Goal: Task Accomplishment & Management: Complete application form

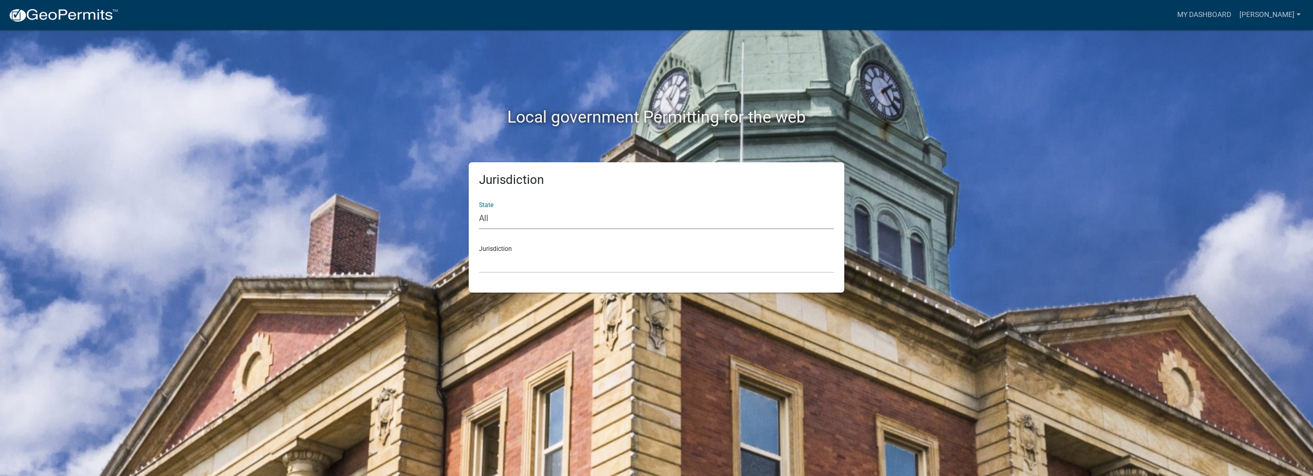
click at [505, 218] on select "All [US_STATE] [US_STATE] [US_STATE] [US_STATE] [US_STATE] [US_STATE] [US_STATE…" at bounding box center [656, 218] width 355 height 21
select select "[US_STATE]"
click at [479, 208] on select "All [US_STATE] [US_STATE] [US_STATE] [US_STATE] [US_STATE] [US_STATE] [US_STATE…" at bounding box center [656, 218] width 355 height 21
click at [530, 261] on select "City of [GEOGRAPHIC_DATA], [US_STATE] City of [GEOGRAPHIC_DATA], [US_STATE] Cit…" at bounding box center [656, 262] width 355 height 21
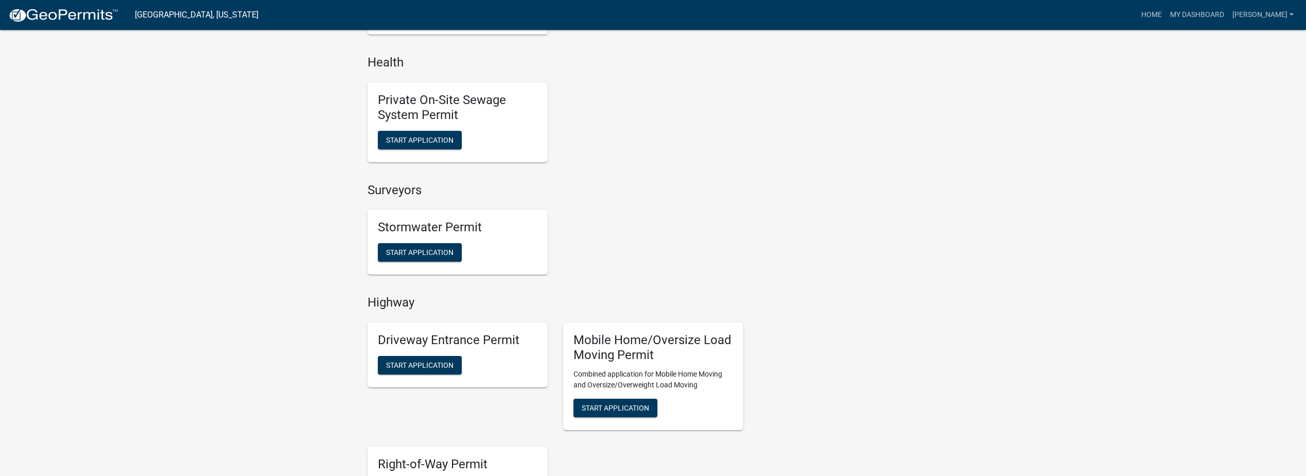
scroll to position [718, 0]
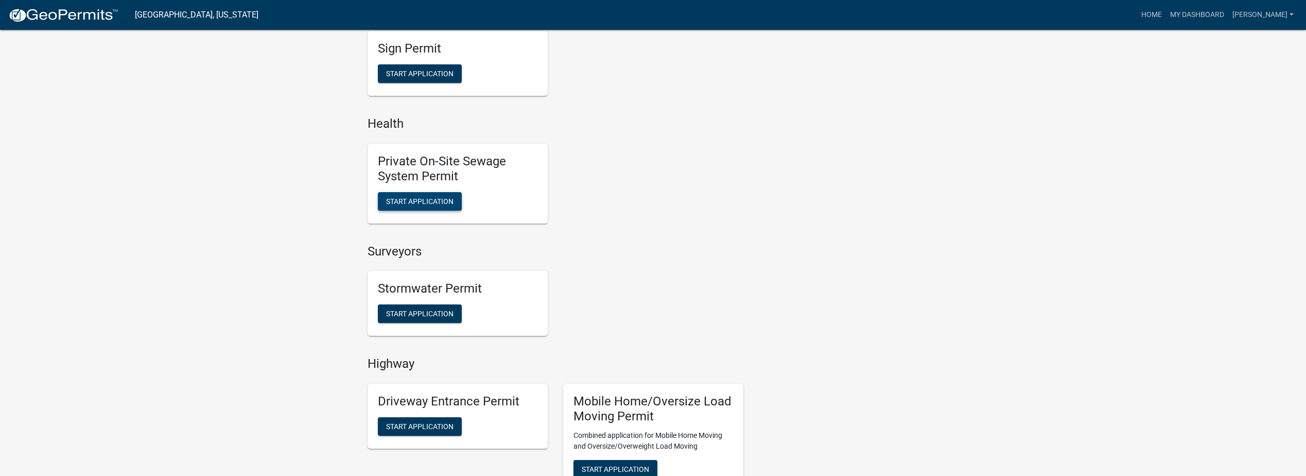
click at [425, 202] on span "Start Application" at bounding box center [419, 201] width 67 height 8
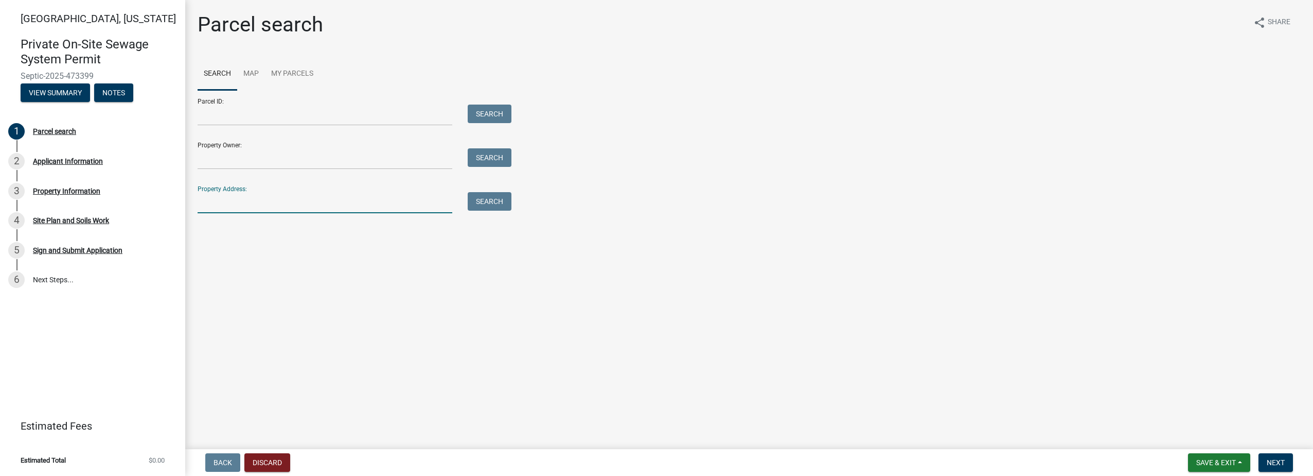
click at [251, 204] on input "Property Address:" at bounding box center [325, 202] width 255 height 21
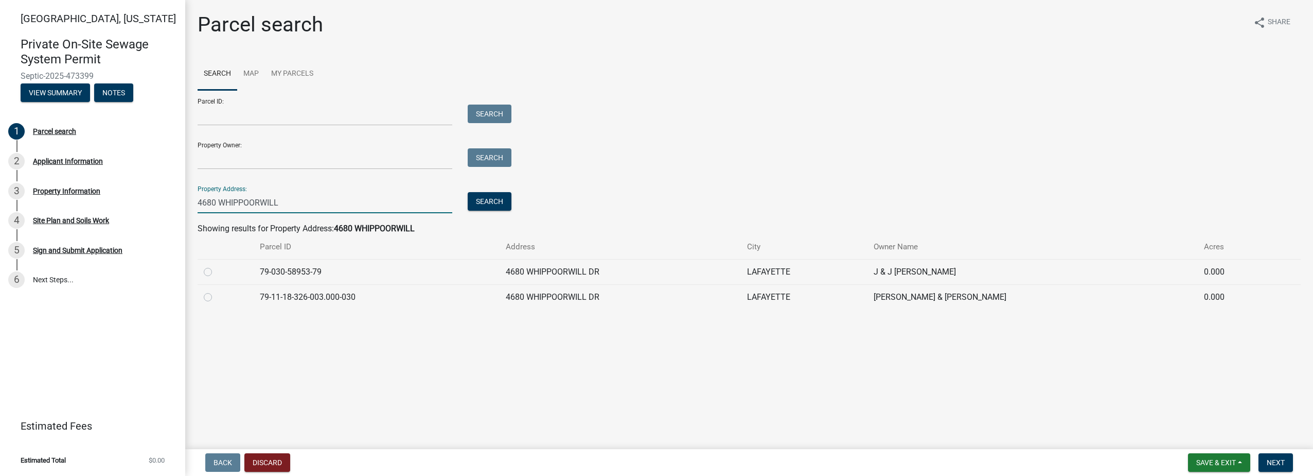
type input "4680 WHIPPOORWILL"
click at [216, 291] on label at bounding box center [216, 291] width 0 height 0
click at [216, 297] on input "radio" at bounding box center [219, 294] width 7 height 7
radio input "true"
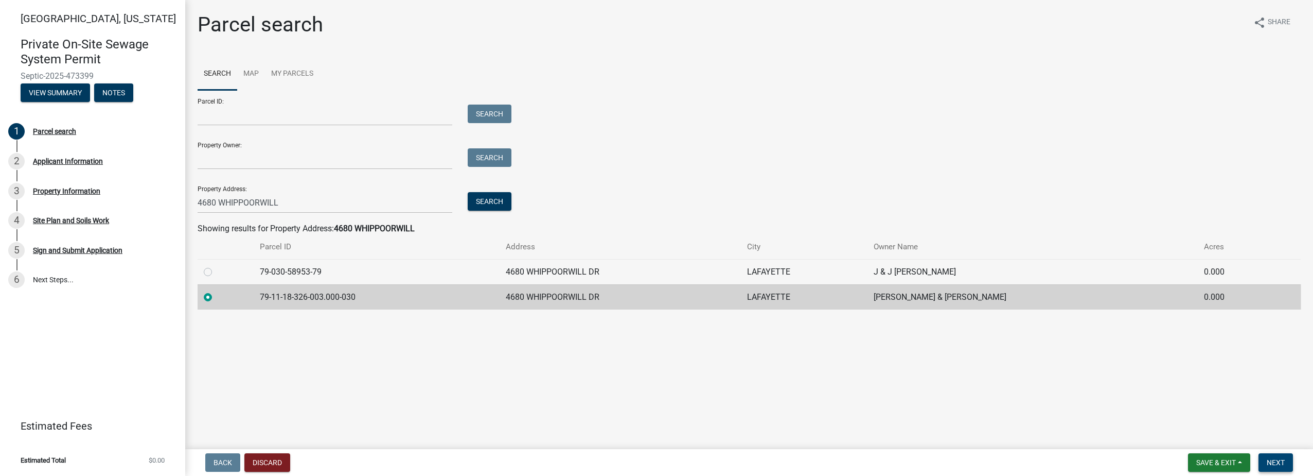
click at [1273, 461] on span "Next" at bounding box center [1276, 462] width 18 height 8
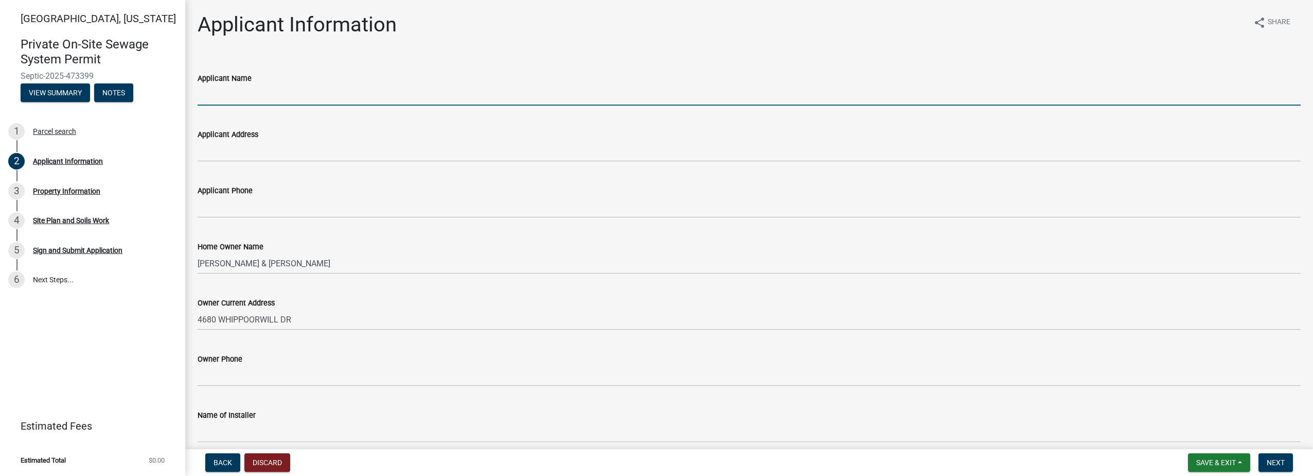
click at [250, 99] on input "Applicant Name" at bounding box center [749, 94] width 1103 height 21
type input "[PERSON_NAME] Construction Inc"
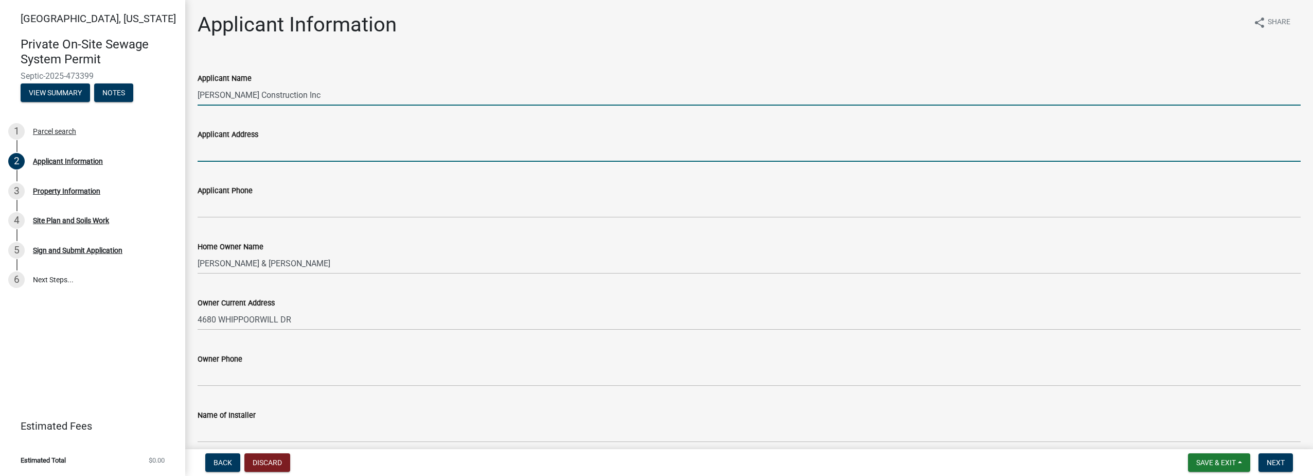
type input "[STREET_ADDRESS]"
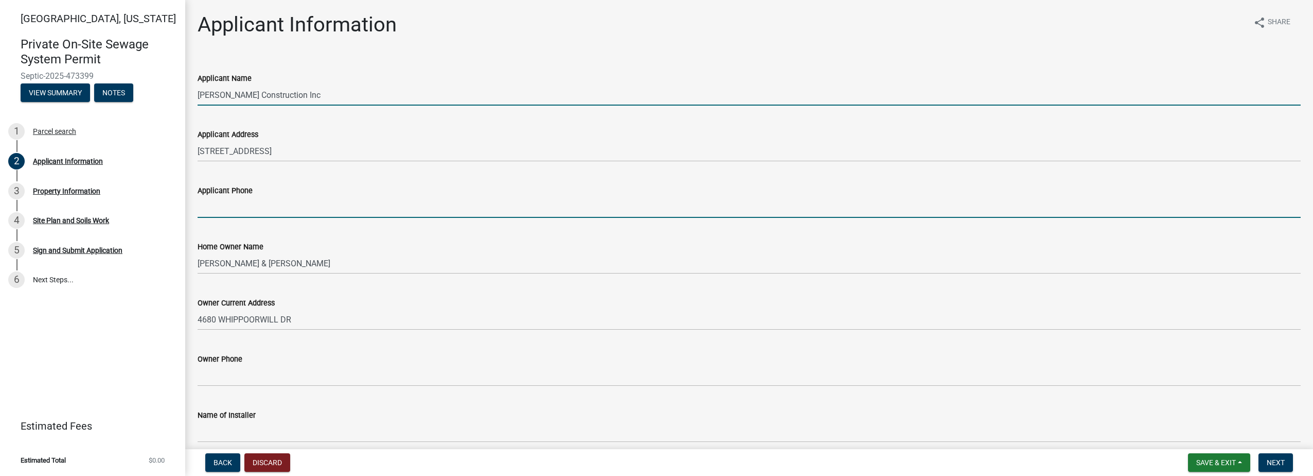
type input "7654126794"
type input "[PERSON_NAME] Construction Inc"
type input "[STREET_ADDRESS]"
type input "7654126794"
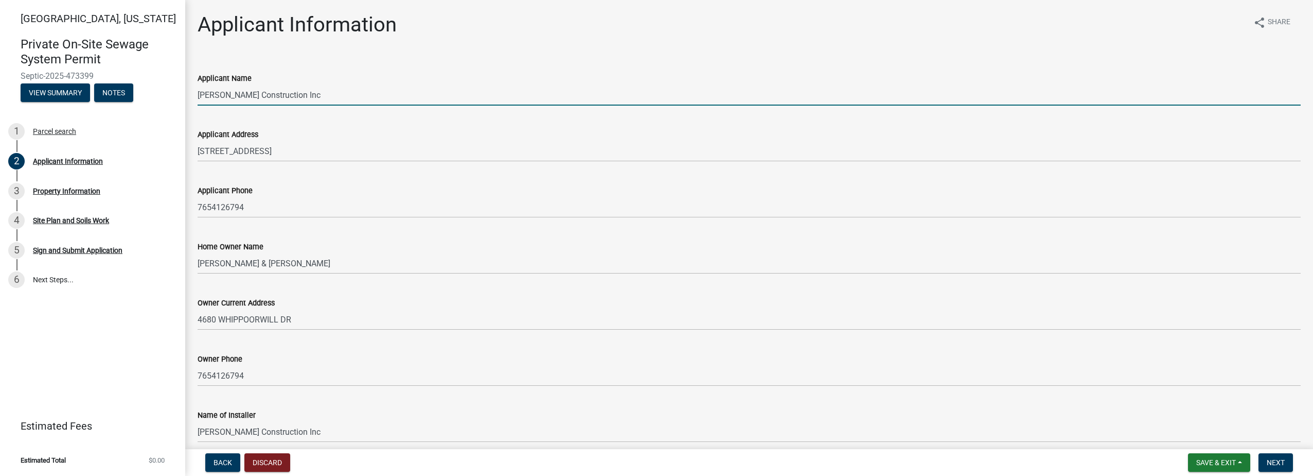
type input "[EMAIL_ADDRESS][DOMAIN_NAME]"
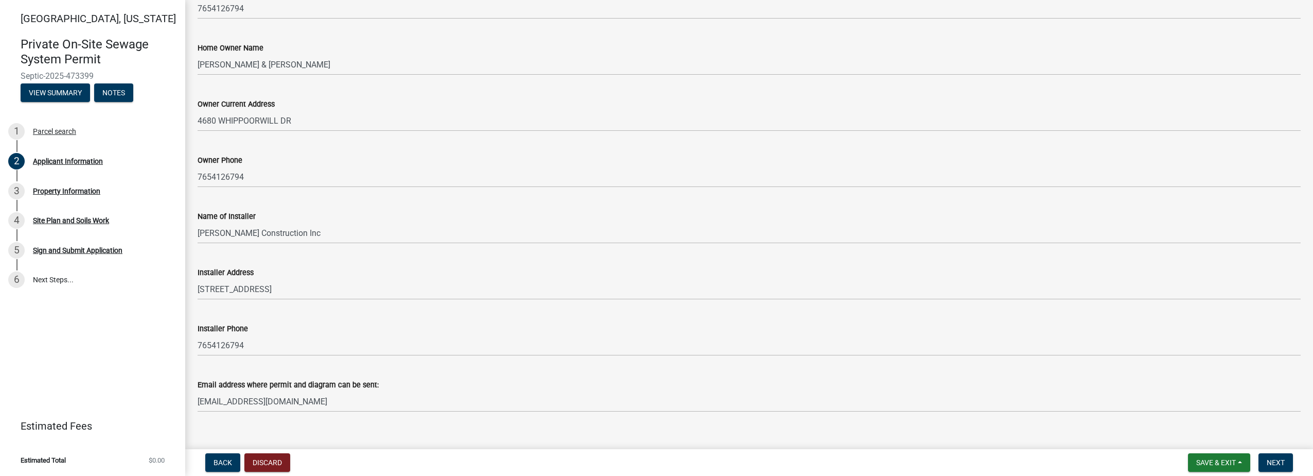
scroll to position [214, 0]
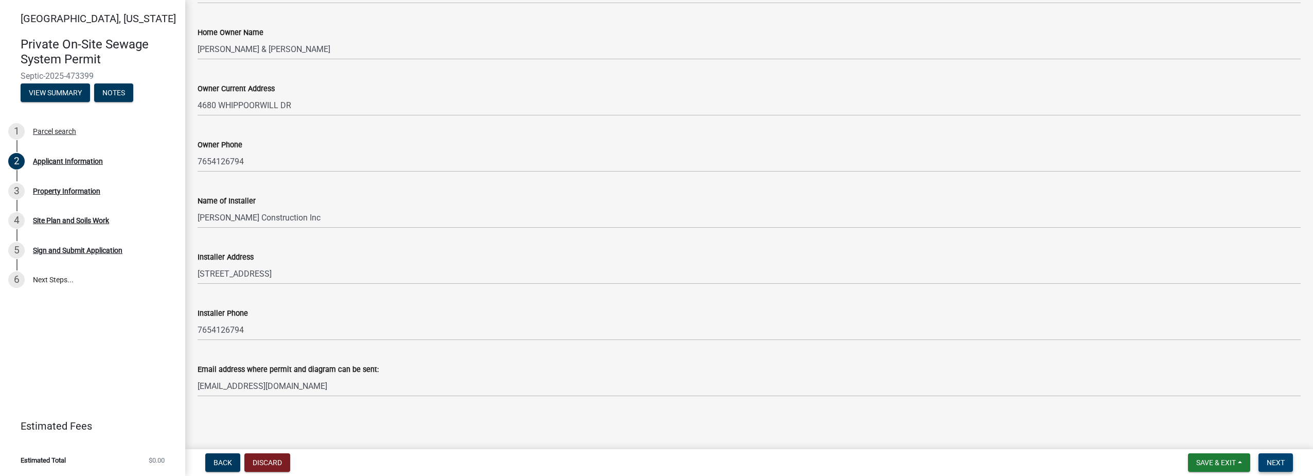
click at [1274, 458] on span "Next" at bounding box center [1276, 462] width 18 height 8
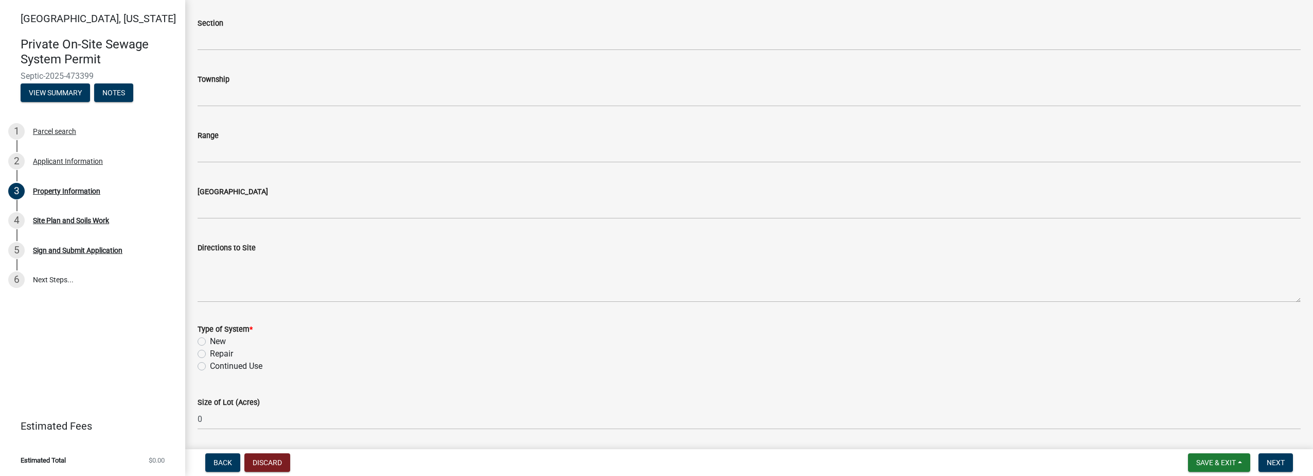
scroll to position [412, 0]
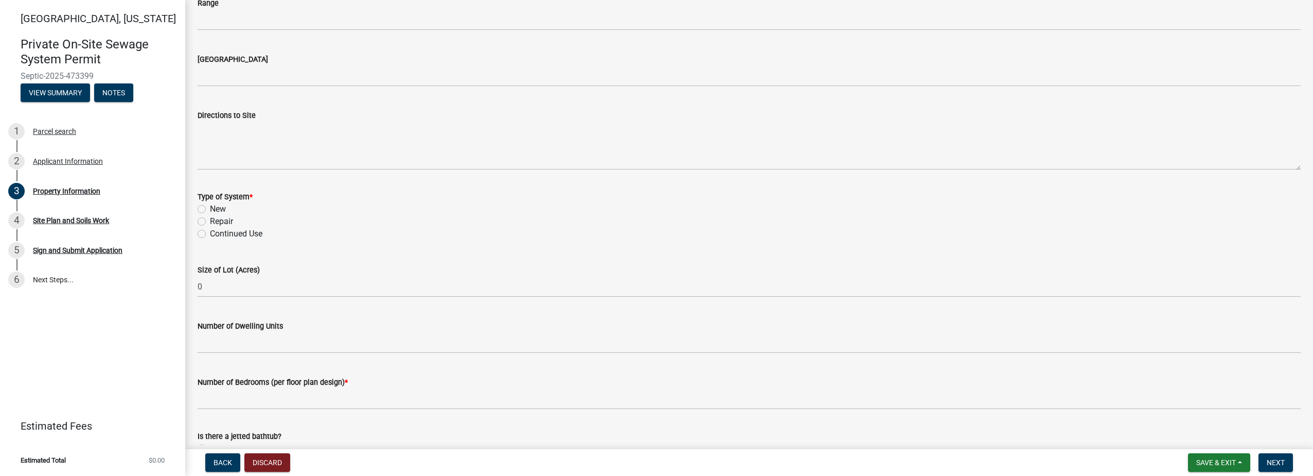
click at [210, 222] on label "Repair" at bounding box center [221, 221] width 23 height 12
click at [210, 222] on input "Repair" at bounding box center [213, 218] width 7 height 7
radio input "true"
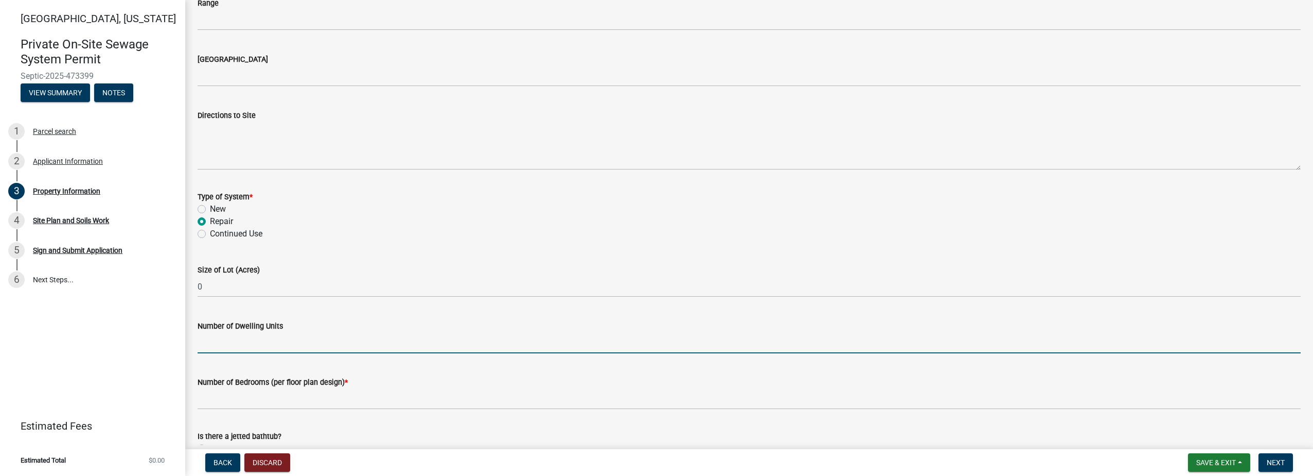
click at [256, 346] on input "Number of Dwelling Units" at bounding box center [749, 342] width 1103 height 21
type input "1"
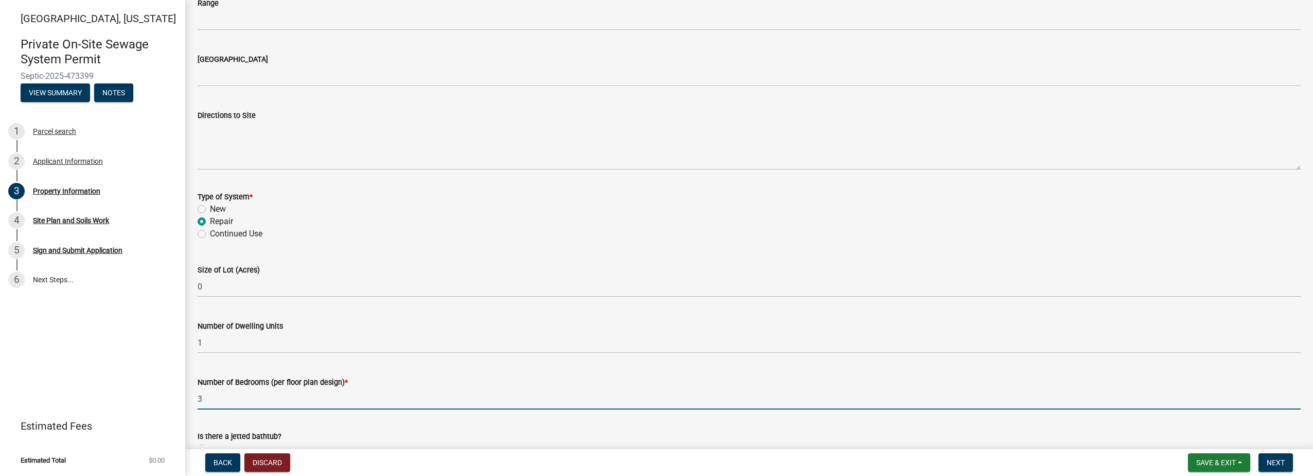
type input "3"
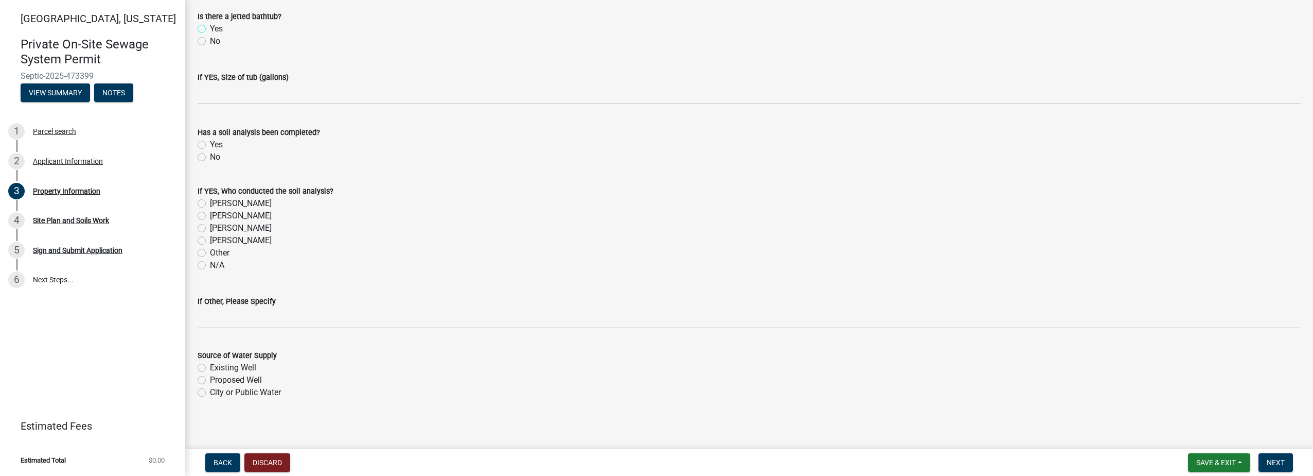
scroll to position [834, 0]
drag, startPoint x: 200, startPoint y: 364, endPoint x: 225, endPoint y: 358, distance: 25.5
click at [210, 364] on label "Existing Well" at bounding box center [233, 364] width 46 height 12
click at [210, 364] on input "Existing Well" at bounding box center [213, 361] width 7 height 7
radio input "true"
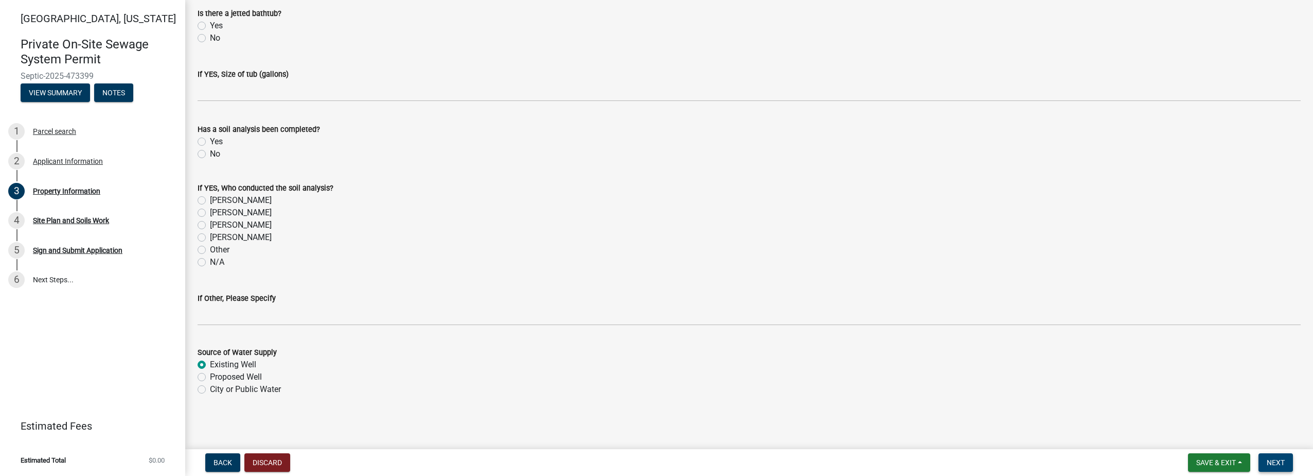
click at [1282, 461] on span "Next" at bounding box center [1276, 462] width 18 height 8
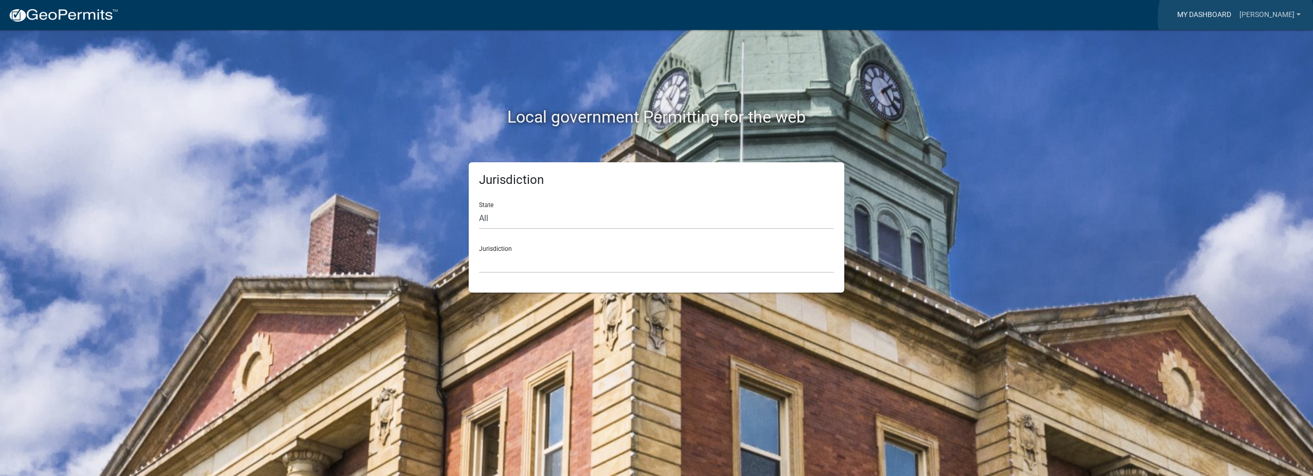
click at [1236, 18] on link "My Dashboard" at bounding box center [1204, 15] width 62 height 20
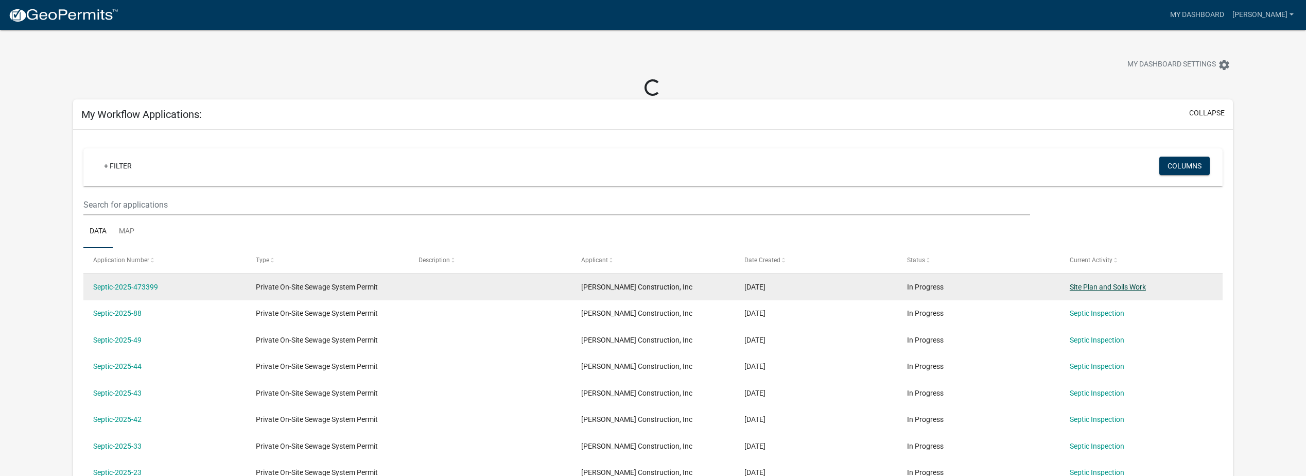
click at [1120, 288] on link "Site Plan and Soils Work" at bounding box center [1107, 287] width 76 height 8
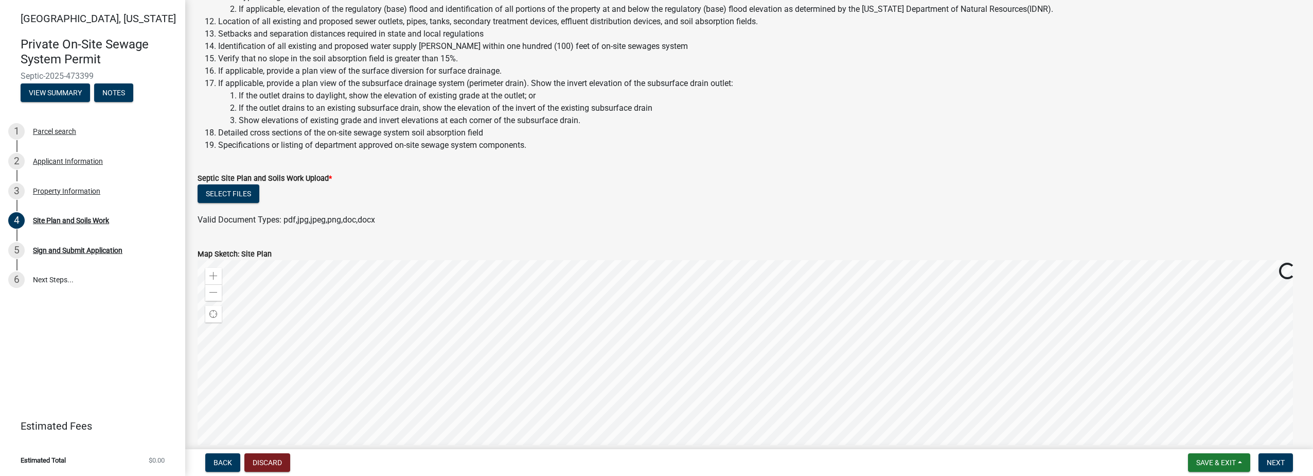
scroll to position [309, 0]
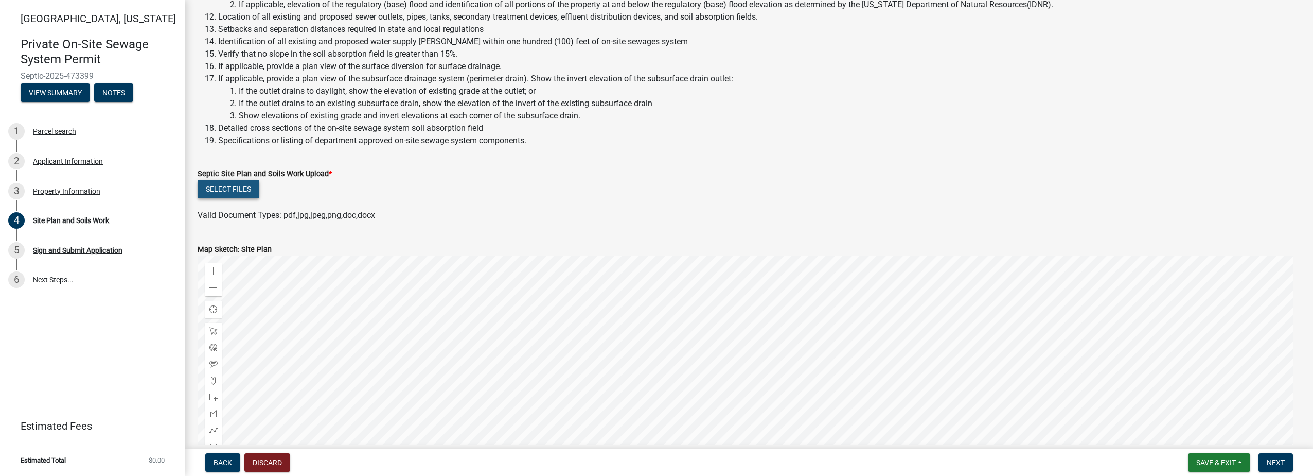
click at [220, 192] on button "Select files" at bounding box center [229, 189] width 62 height 19
click at [225, 186] on button "Select files" at bounding box center [229, 189] width 62 height 19
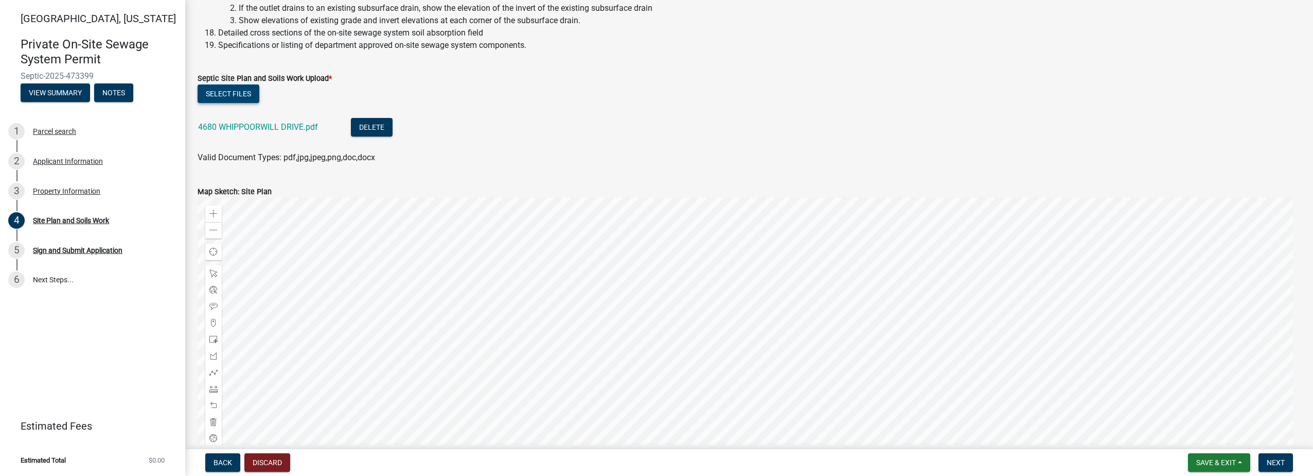
scroll to position [412, 0]
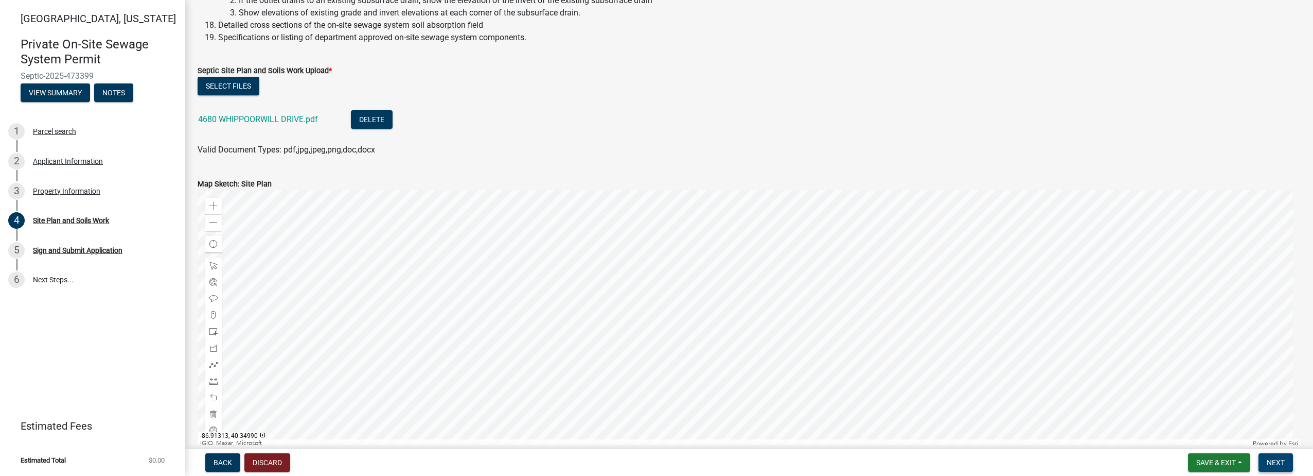
click at [1280, 461] on span "Next" at bounding box center [1276, 462] width 18 height 8
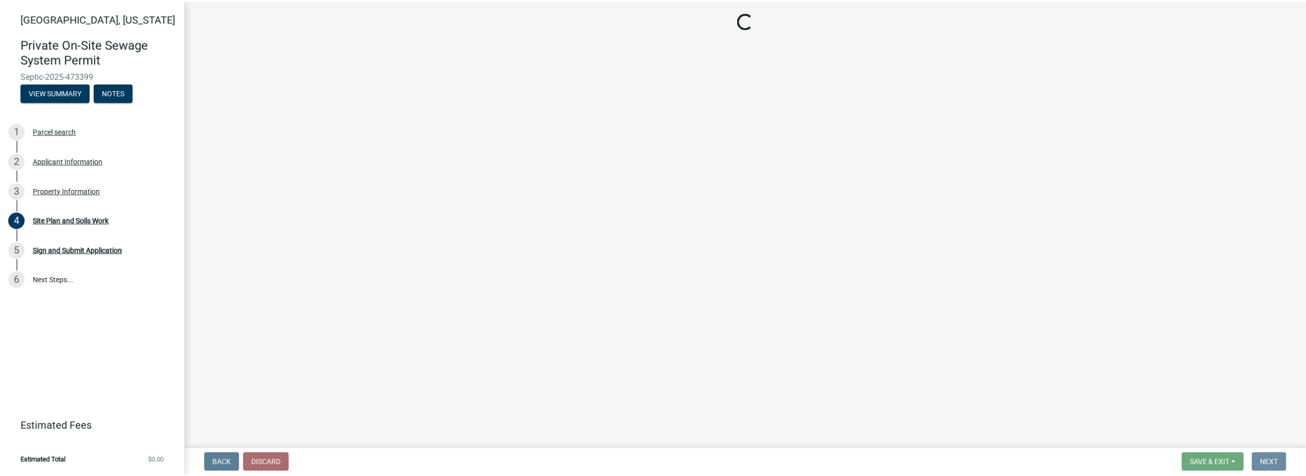
scroll to position [0, 0]
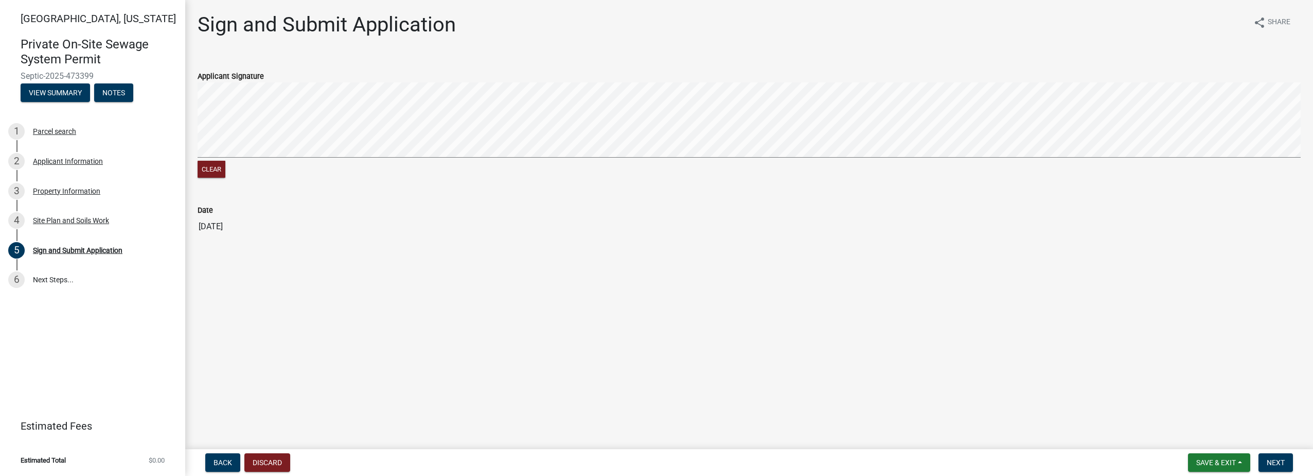
click at [282, 164] on div "Clear" at bounding box center [749, 131] width 1103 height 98
click at [1284, 463] on span "Next" at bounding box center [1276, 462] width 18 height 8
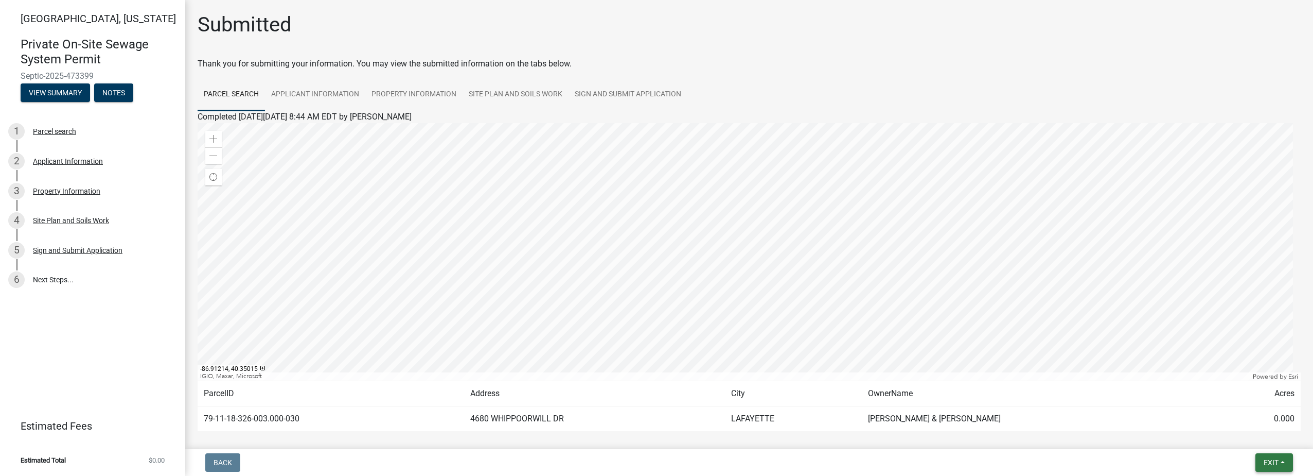
click at [1285, 464] on button "Exit" at bounding box center [1275, 462] width 38 height 19
click at [1232, 433] on button "Save & Exit" at bounding box center [1252, 435] width 82 height 25
